Goal: Information Seeking & Learning: Check status

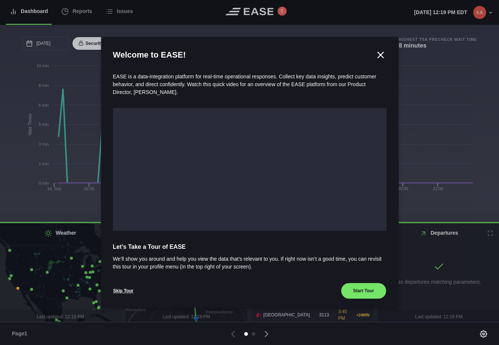
click at [382, 54] on icon at bounding box center [381, 55] width 6 height 6
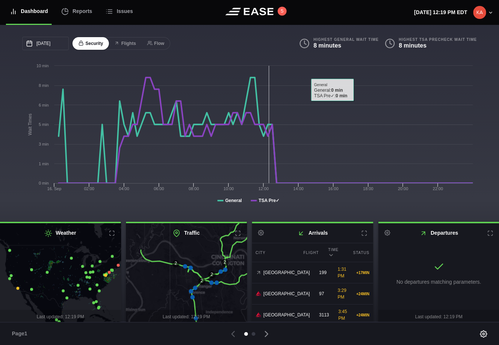
scroll to position [3, 0]
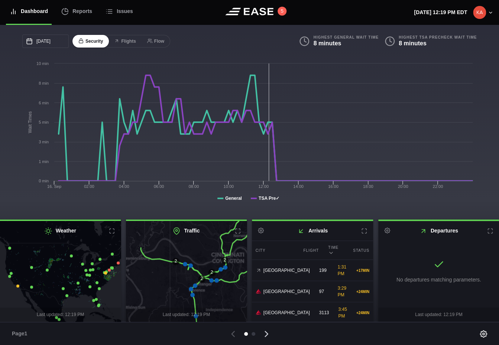
click at [268, 334] on icon at bounding box center [266, 333] width 3 height 5
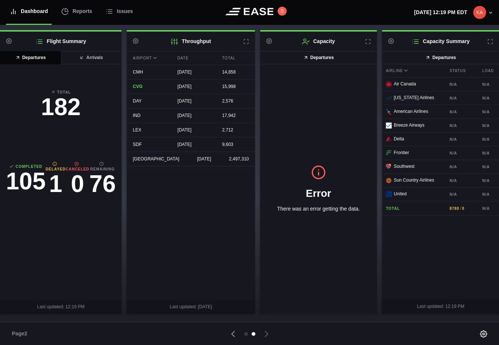
click at [268, 334] on icon at bounding box center [266, 333] width 3 height 5
click at [234, 334] on icon at bounding box center [233, 334] width 10 height 10
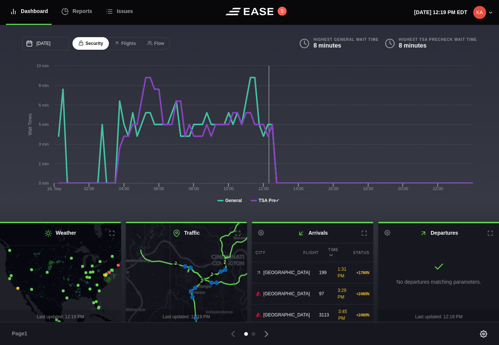
scroll to position [3, 0]
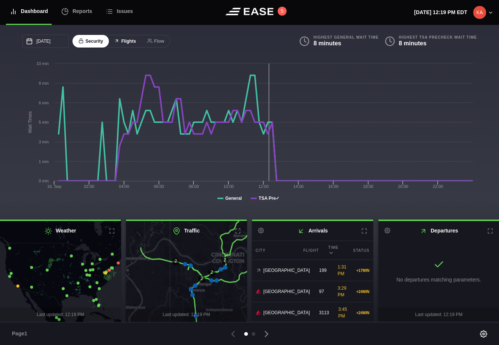
click at [119, 39] on icon at bounding box center [116, 40] width 5 height 5
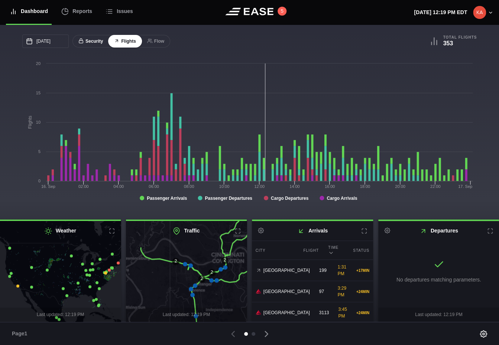
click at [96, 41] on button "Security" at bounding box center [90, 41] width 36 height 13
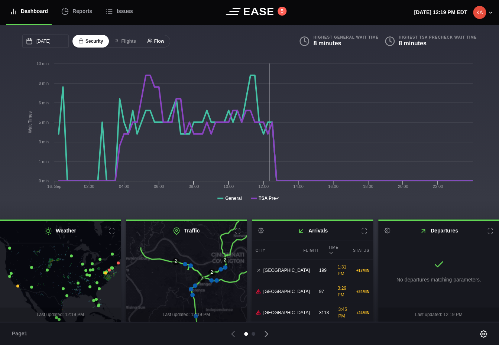
click at [155, 42] on button "Flow" at bounding box center [155, 41] width 29 height 13
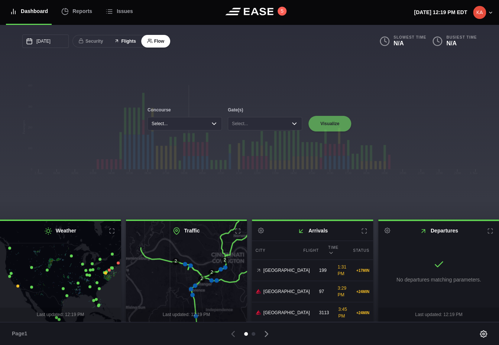
click at [127, 43] on button "Flights" at bounding box center [124, 41] width 33 height 13
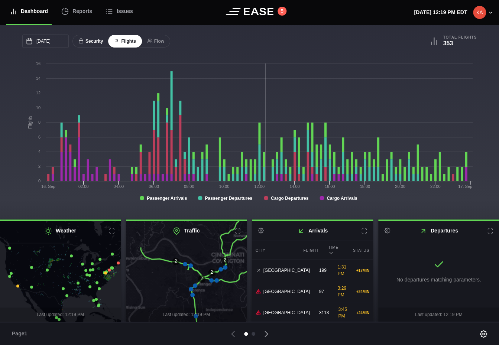
click at [92, 45] on button "Security" at bounding box center [90, 41] width 36 height 13
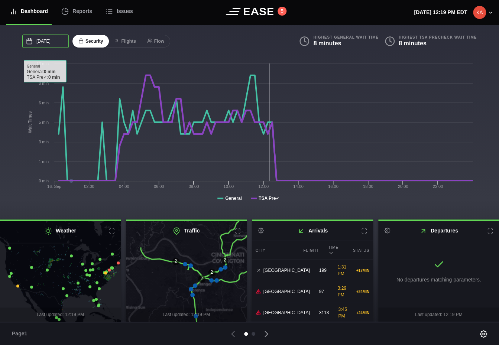
click at [56, 43] on input "[DATE]" at bounding box center [45, 41] width 46 height 13
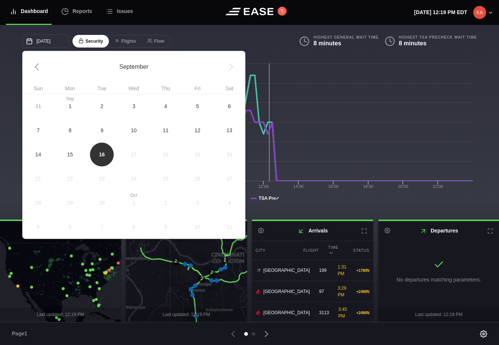
click at [73, 148] on span "15" at bounding box center [70, 154] width 32 height 24
type input "[DATE]"
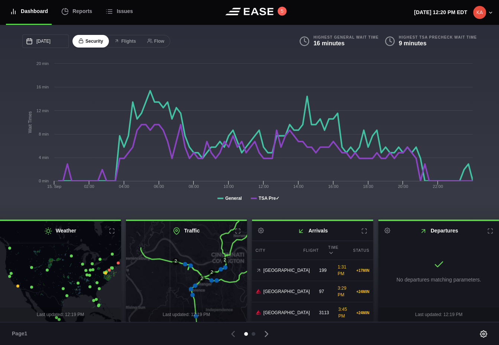
click at [388, 231] on icon at bounding box center [387, 231] width 6 height 6
click at [402, 246] on link "Settings" at bounding box center [424, 245] width 86 height 15
select select "time"
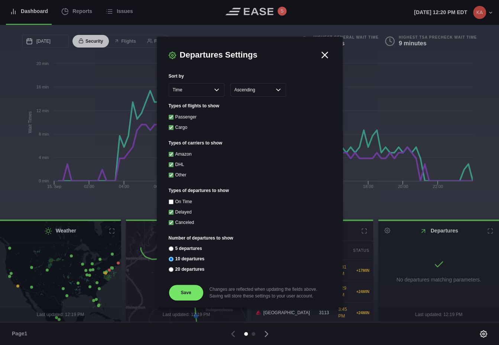
click at [326, 55] on icon at bounding box center [324, 54] width 11 height 11
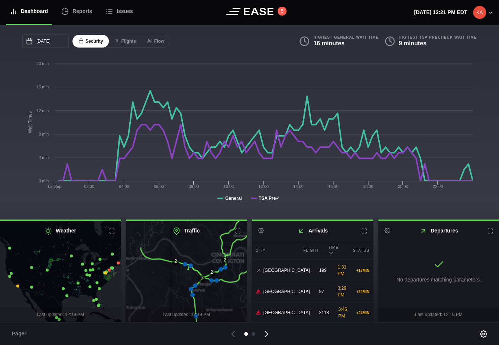
click at [267, 335] on icon at bounding box center [266, 334] width 10 height 10
